Goal: Download file/media

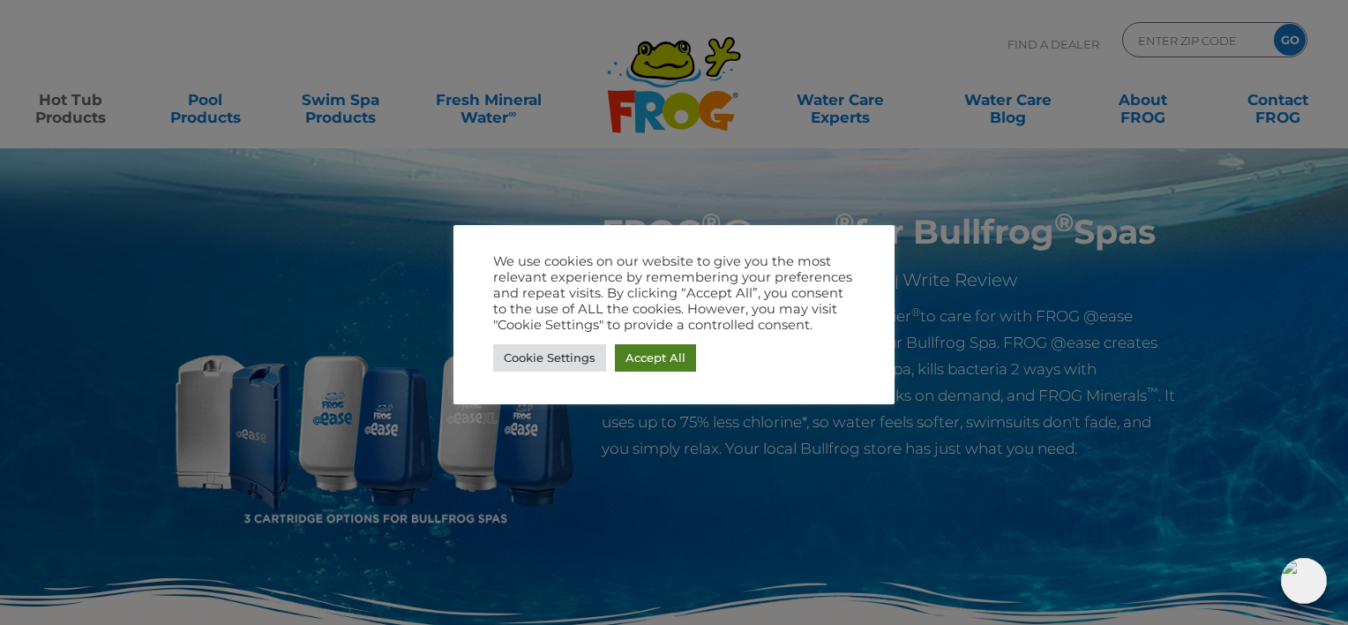
click at [667, 357] on link "Accept All" at bounding box center [655, 357] width 81 height 27
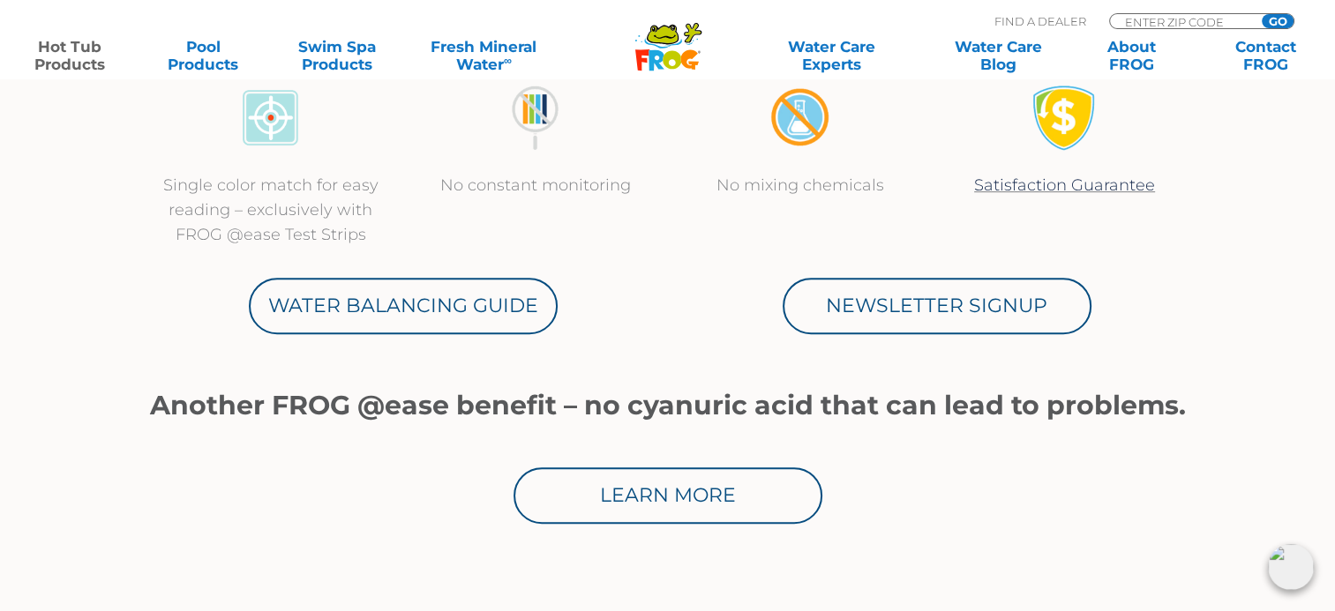
scroll to position [882, 0]
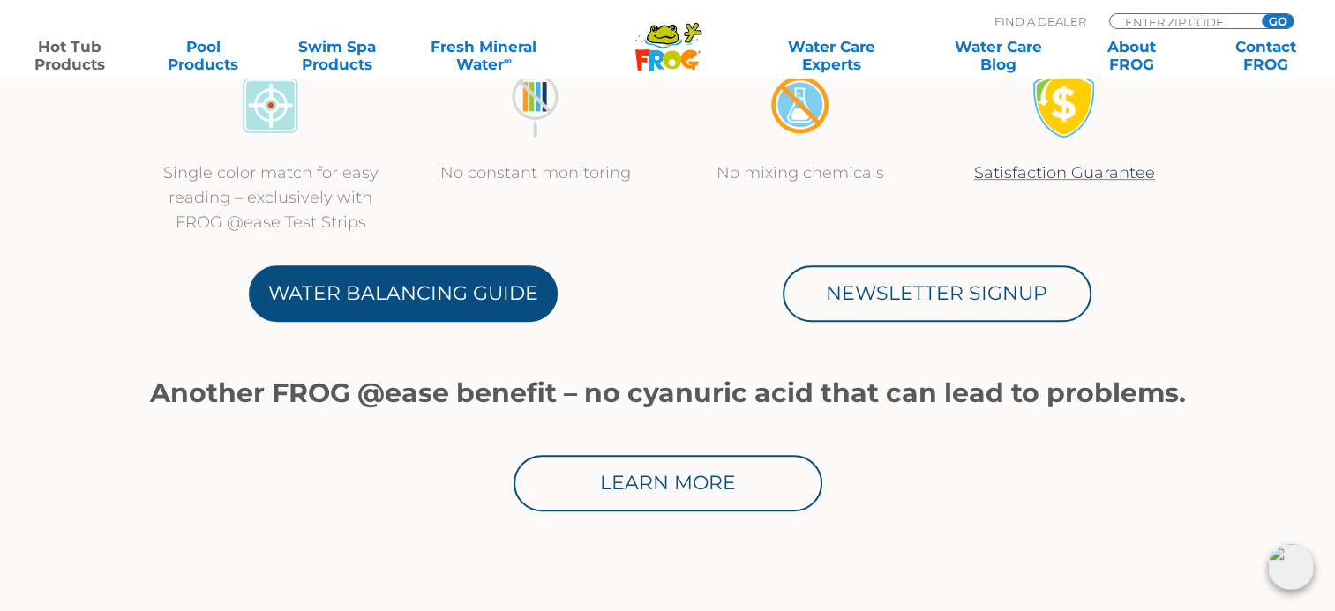
click at [515, 302] on link "Water Balancing Guide" at bounding box center [403, 294] width 309 height 56
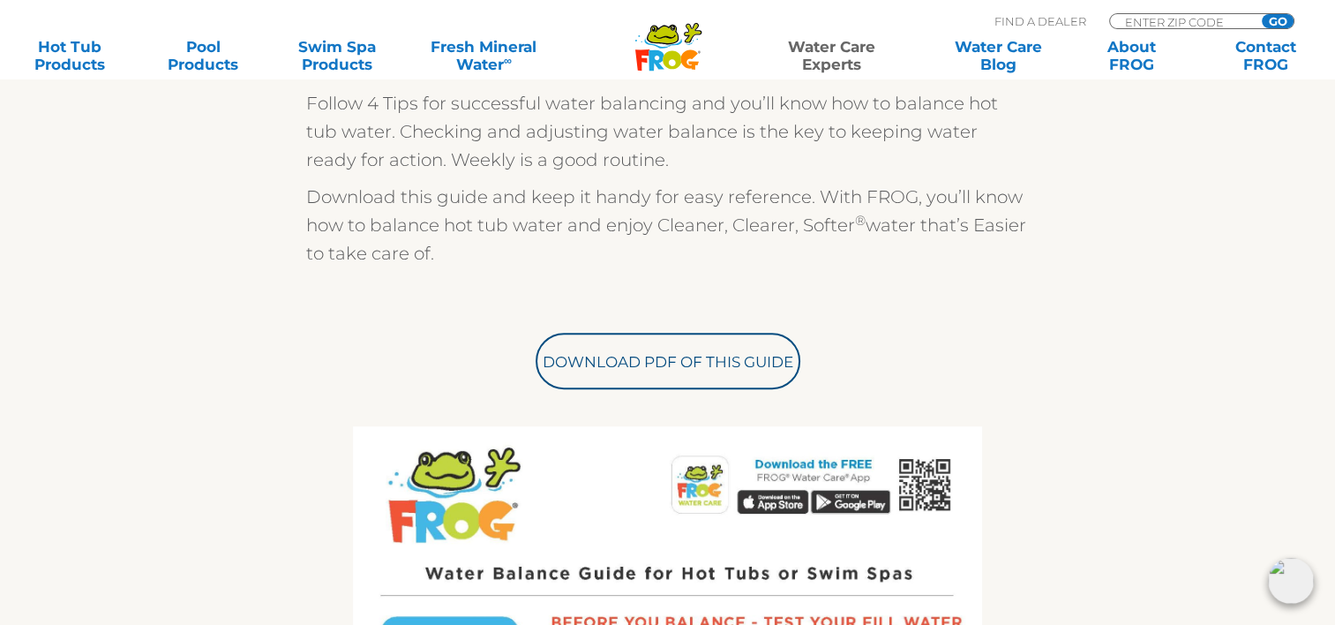
scroll to position [541, 0]
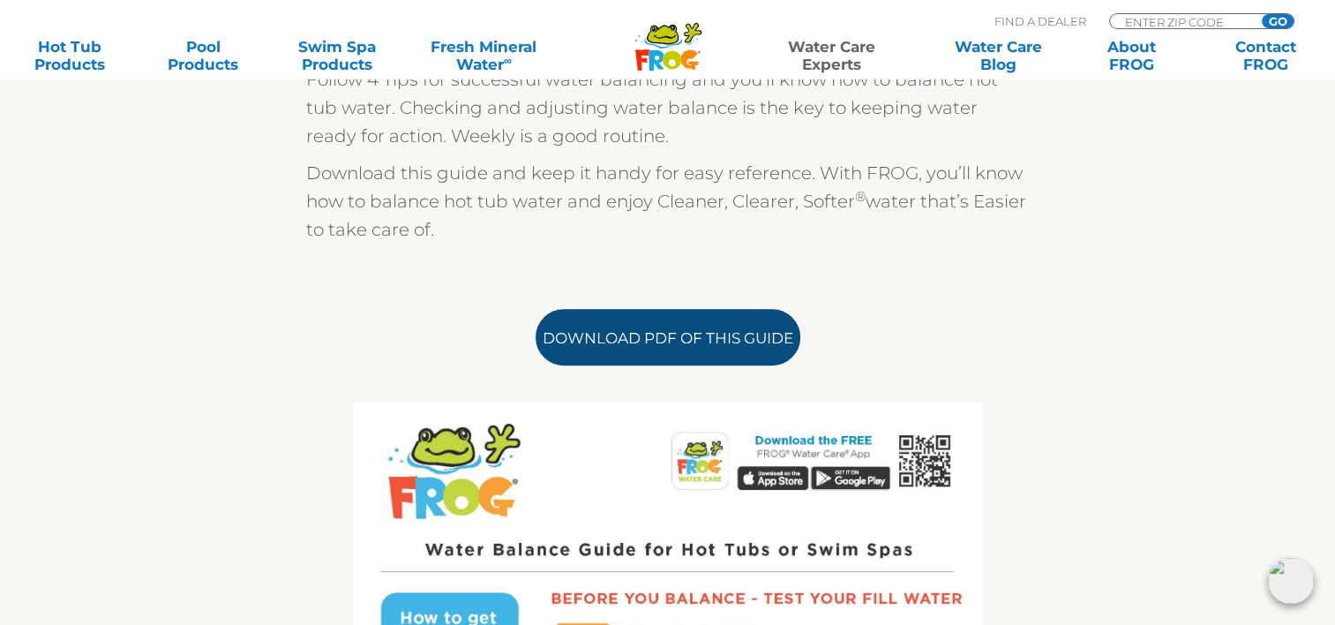
click at [729, 353] on link "Download PDF of this Guide" at bounding box center [668, 337] width 265 height 56
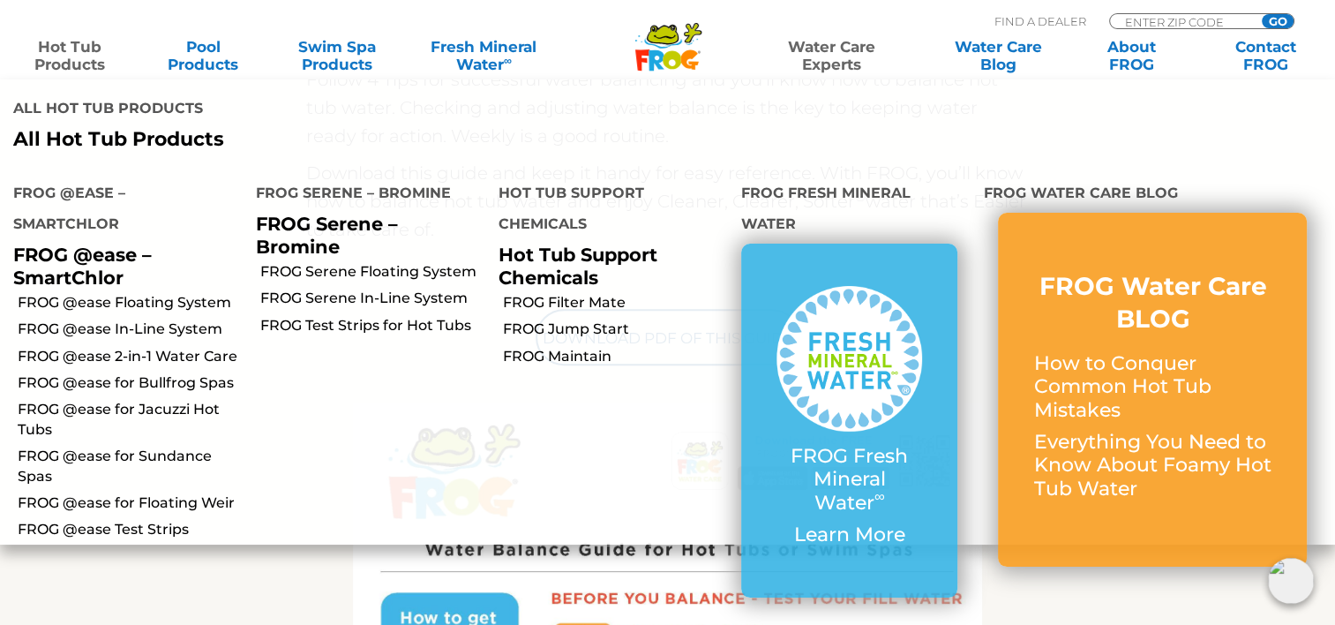
click at [64, 49] on link "Hot Tub Products" at bounding box center [70, 55] width 104 height 35
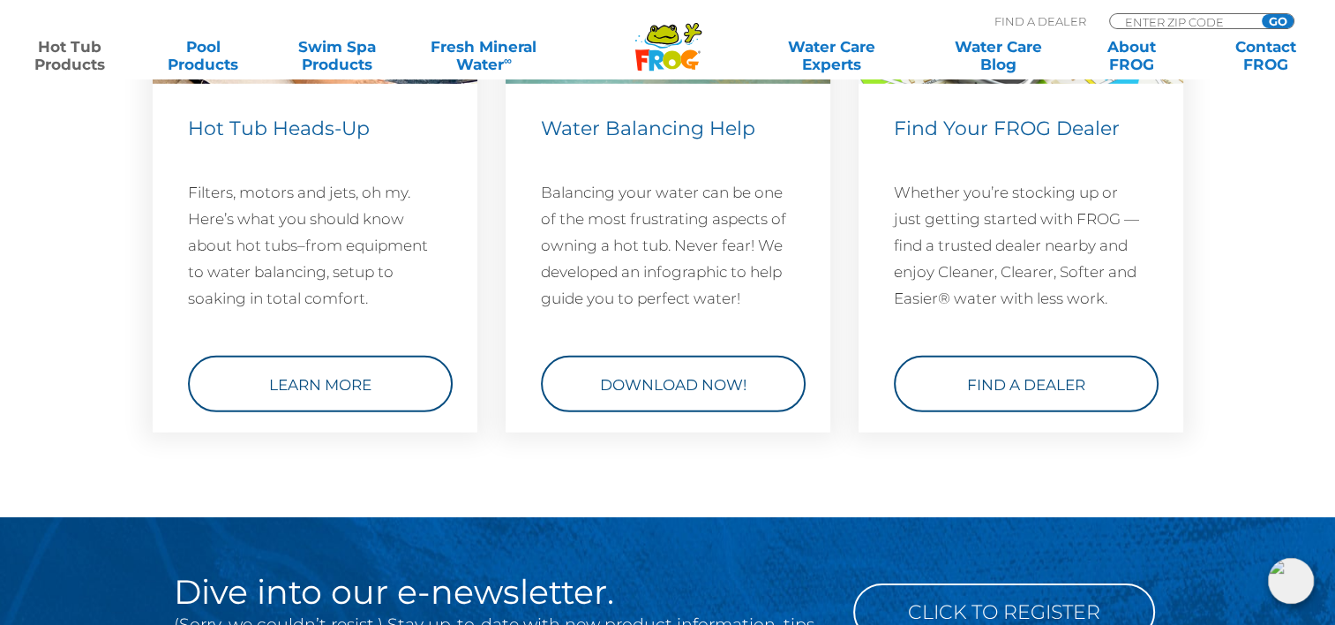
scroll to position [5410, 0]
